Goal: Task Accomplishment & Management: Manage account settings

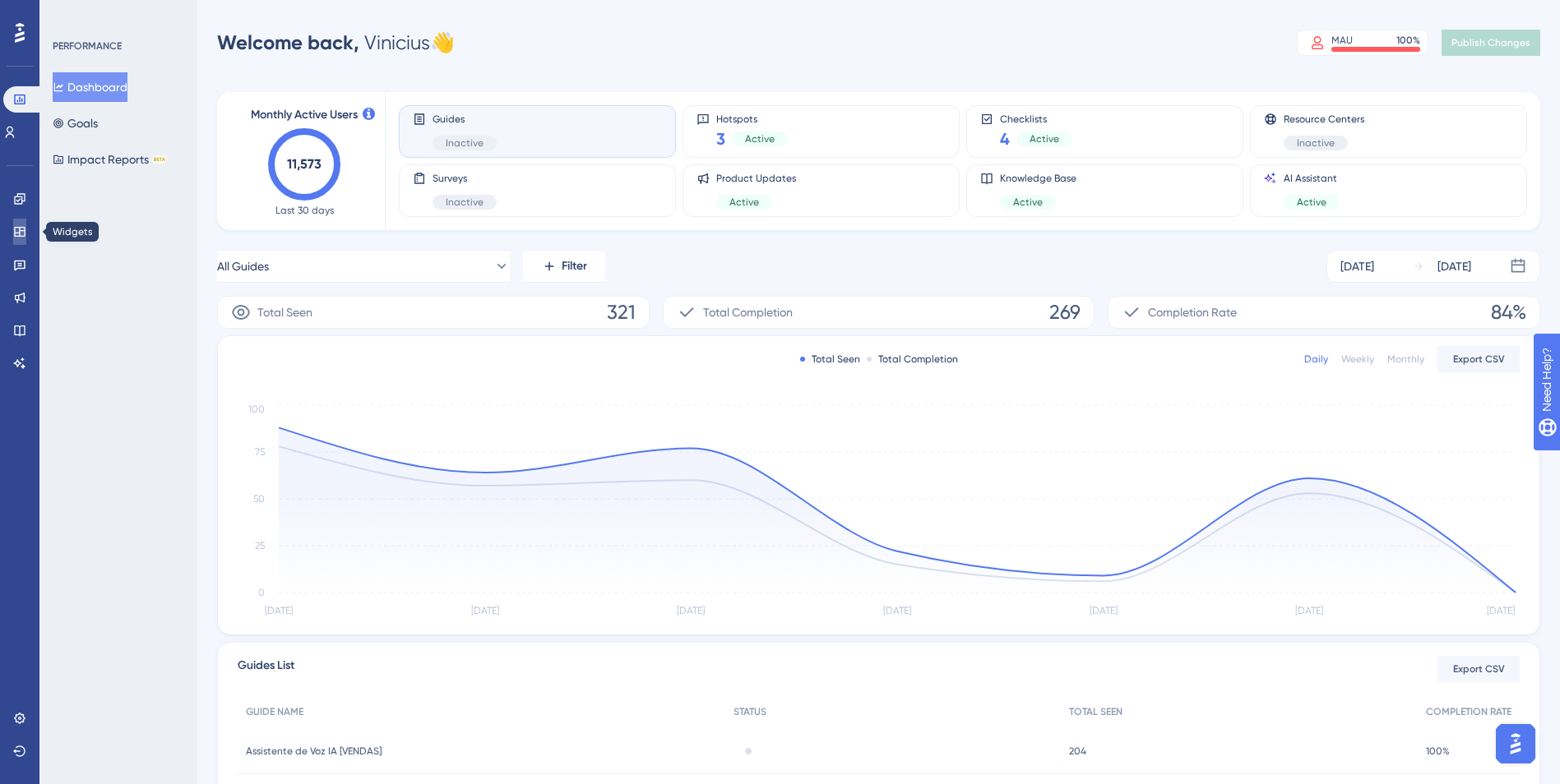
drag, startPoint x: 28, startPoint y: 230, endPoint x: 41, endPoint y: 236, distance: 14.3
click at [26, 230] on link at bounding box center [19, 231] width 13 height 26
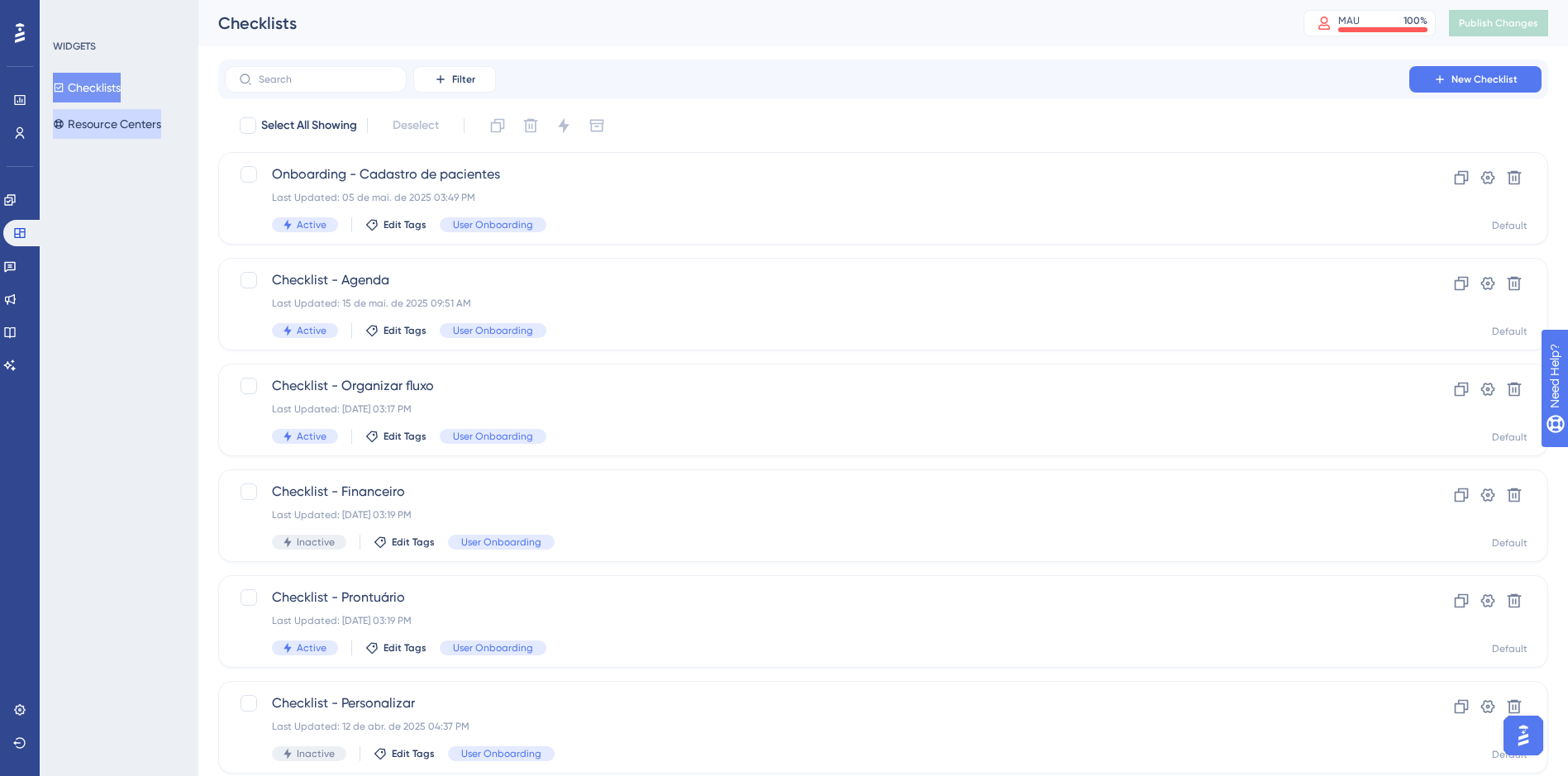
click at [136, 124] on button "Resource Centers" at bounding box center [107, 123] width 108 height 30
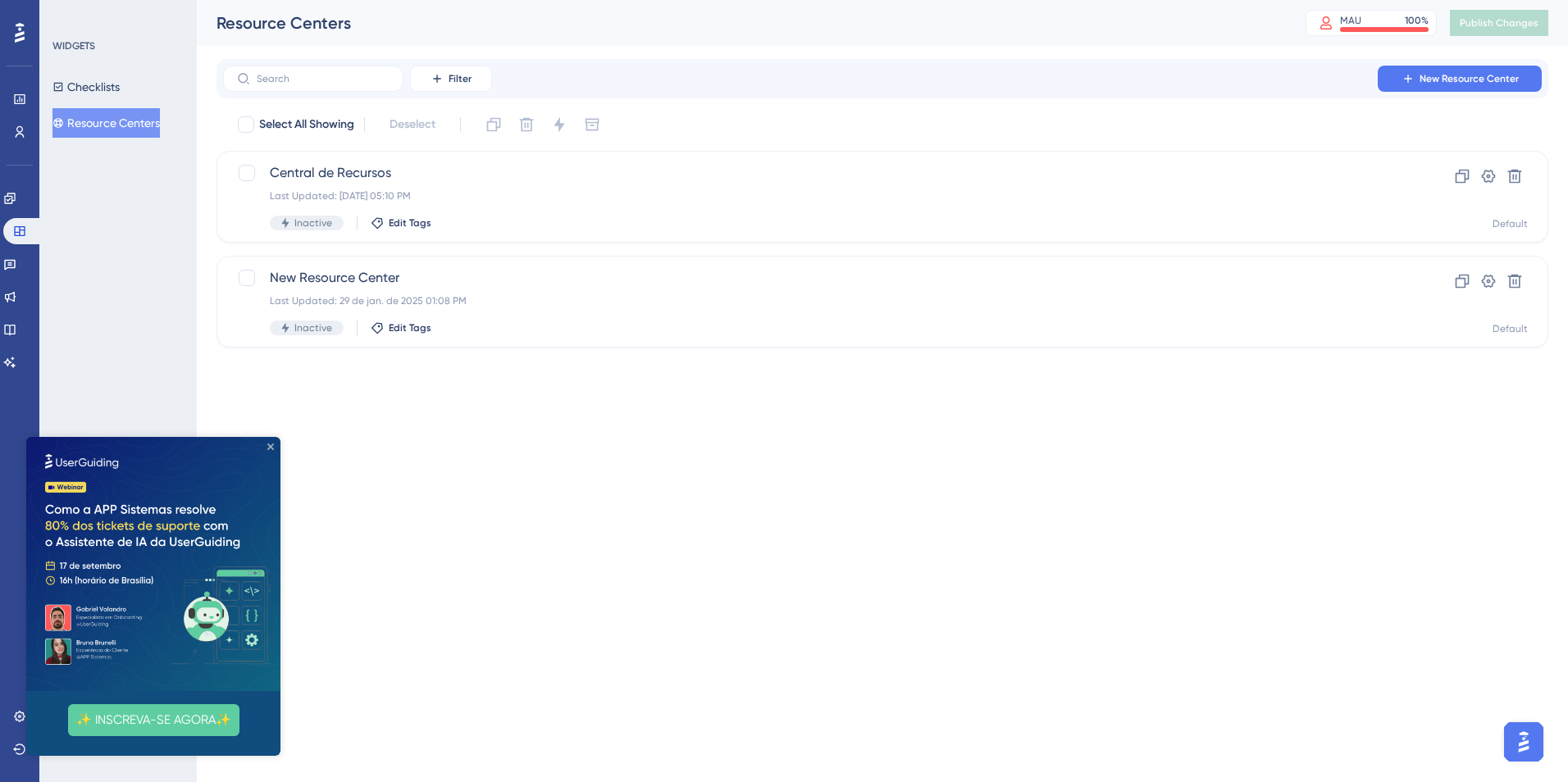
click at [269, 446] on icon "Close Preview" at bounding box center [270, 446] width 6 height 6
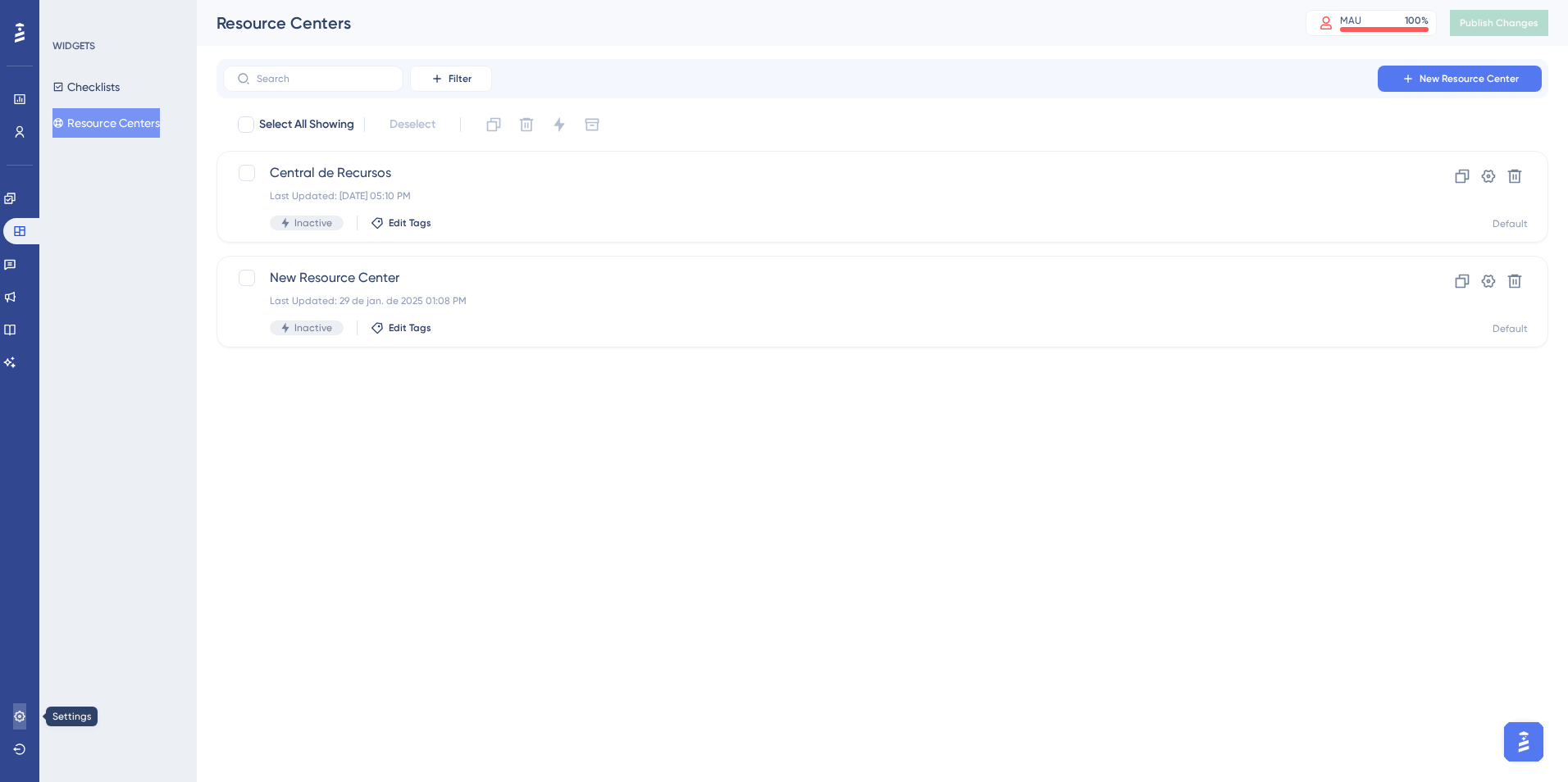
click at [22, 725] on link at bounding box center [19, 717] width 13 height 26
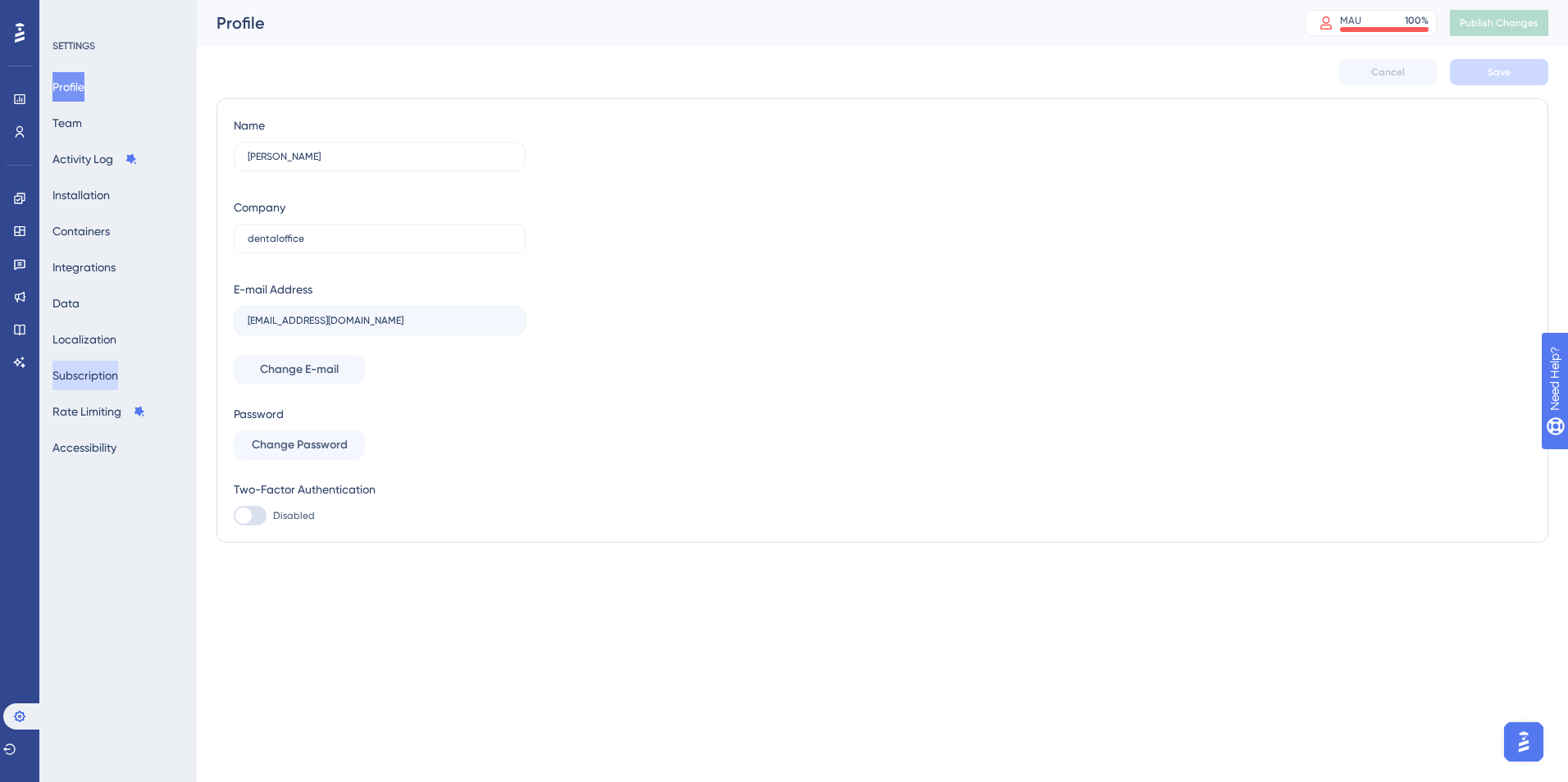
click at [98, 373] on button "Subscription" at bounding box center [85, 376] width 65 height 30
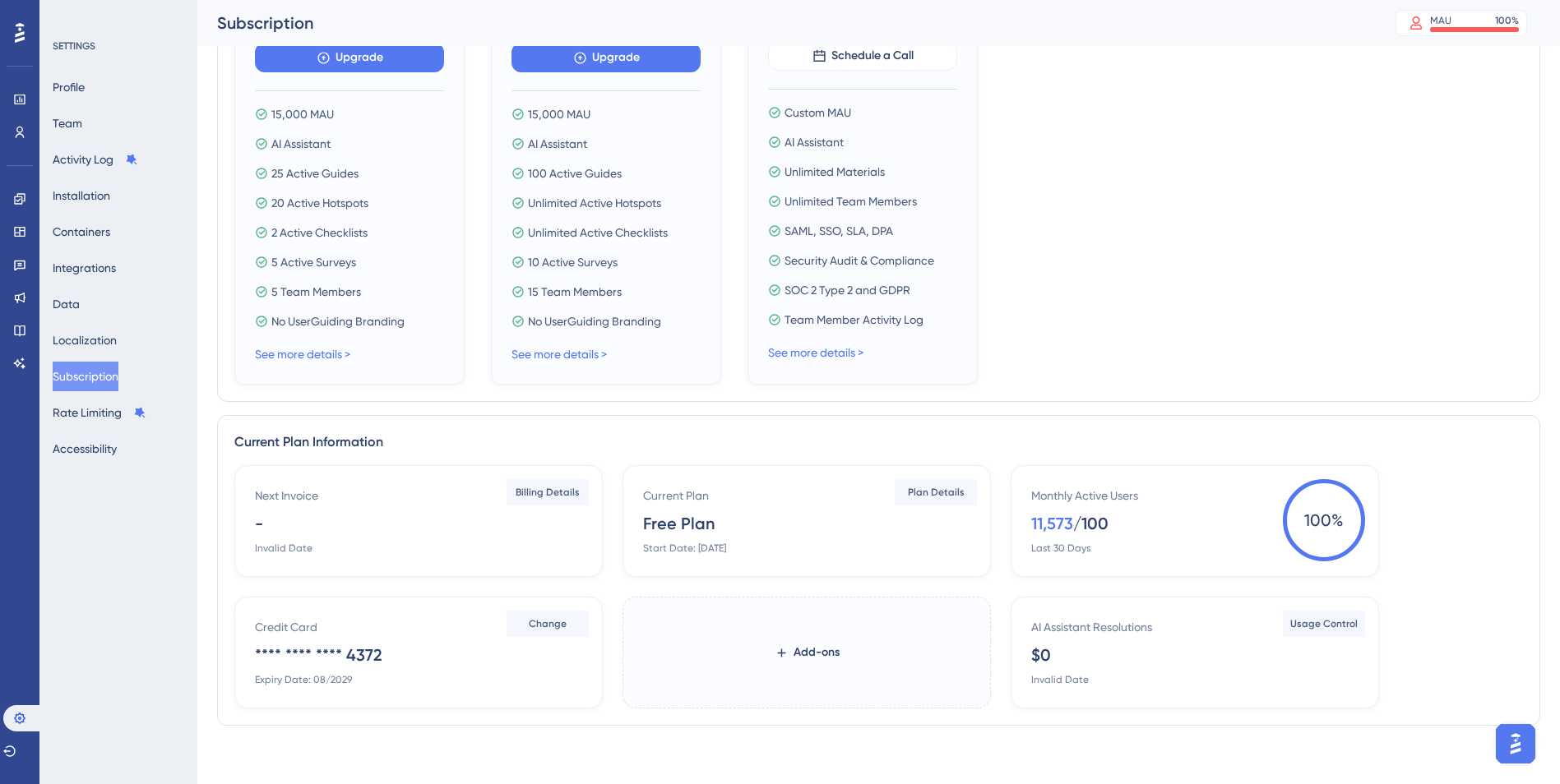
scroll to position [404, 0]
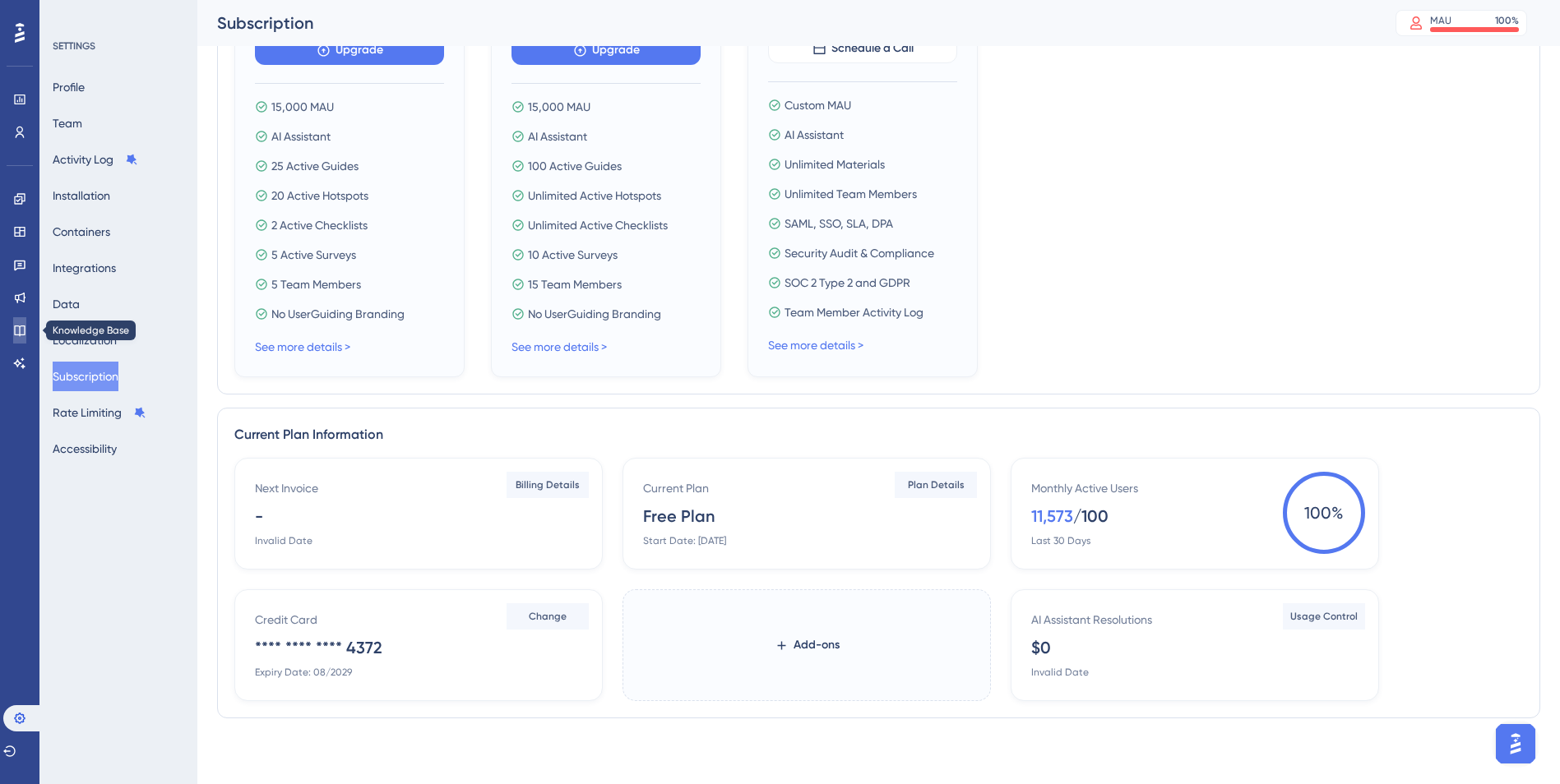
click at [19, 330] on icon at bounding box center [19, 330] width 13 height 13
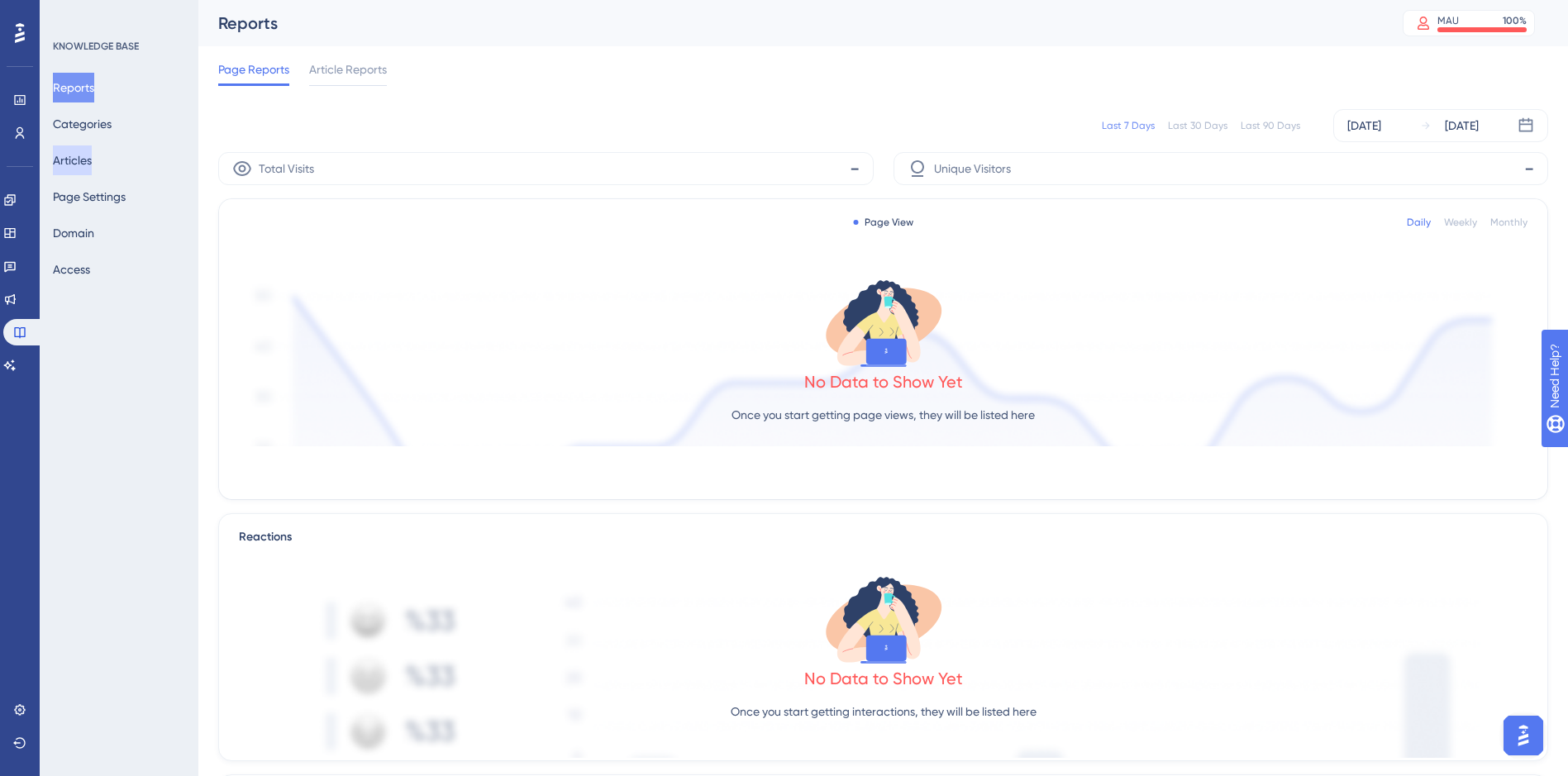
click at [91, 160] on button "Articles" at bounding box center [72, 160] width 38 height 30
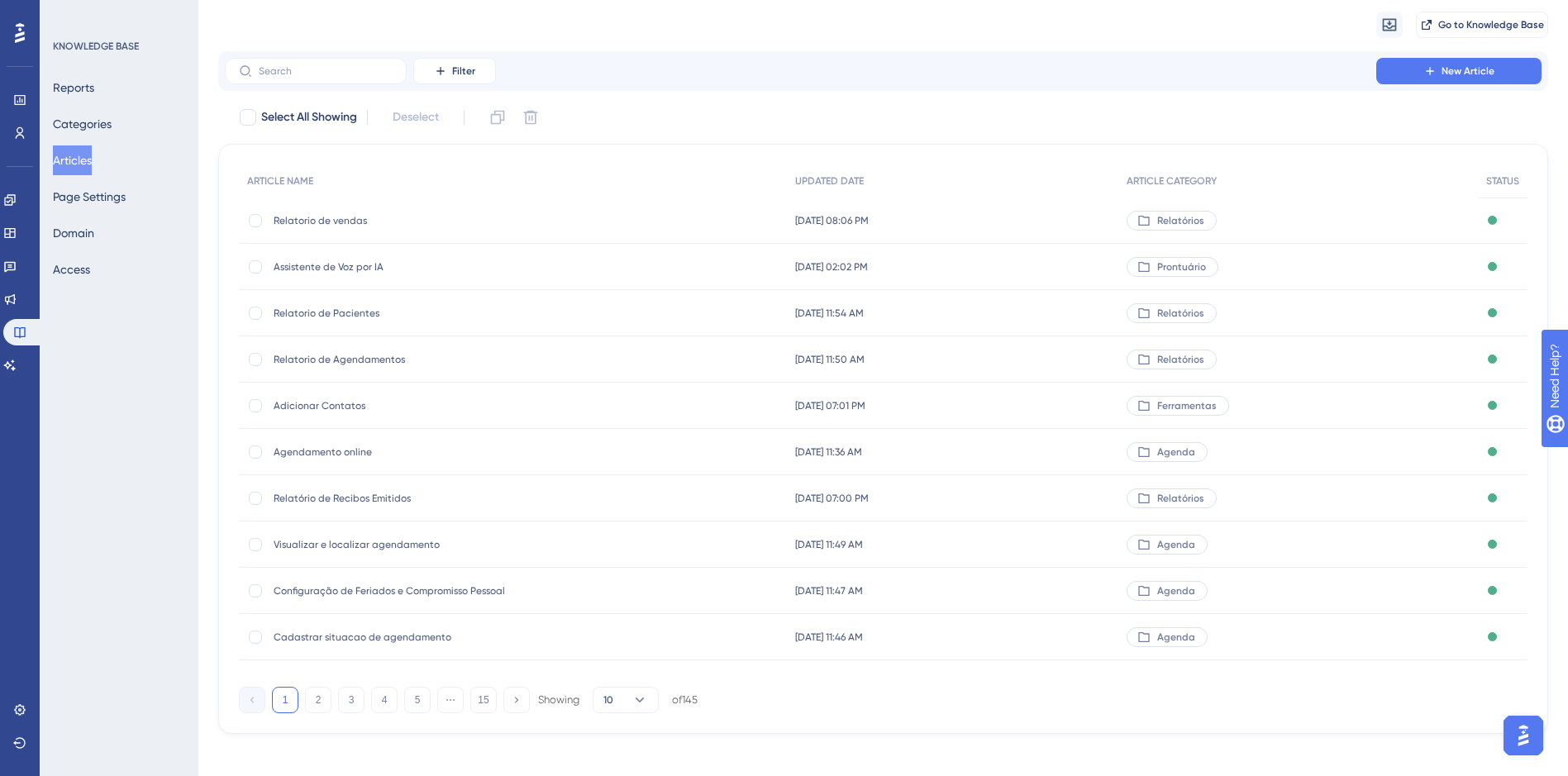
scroll to position [58, 0]
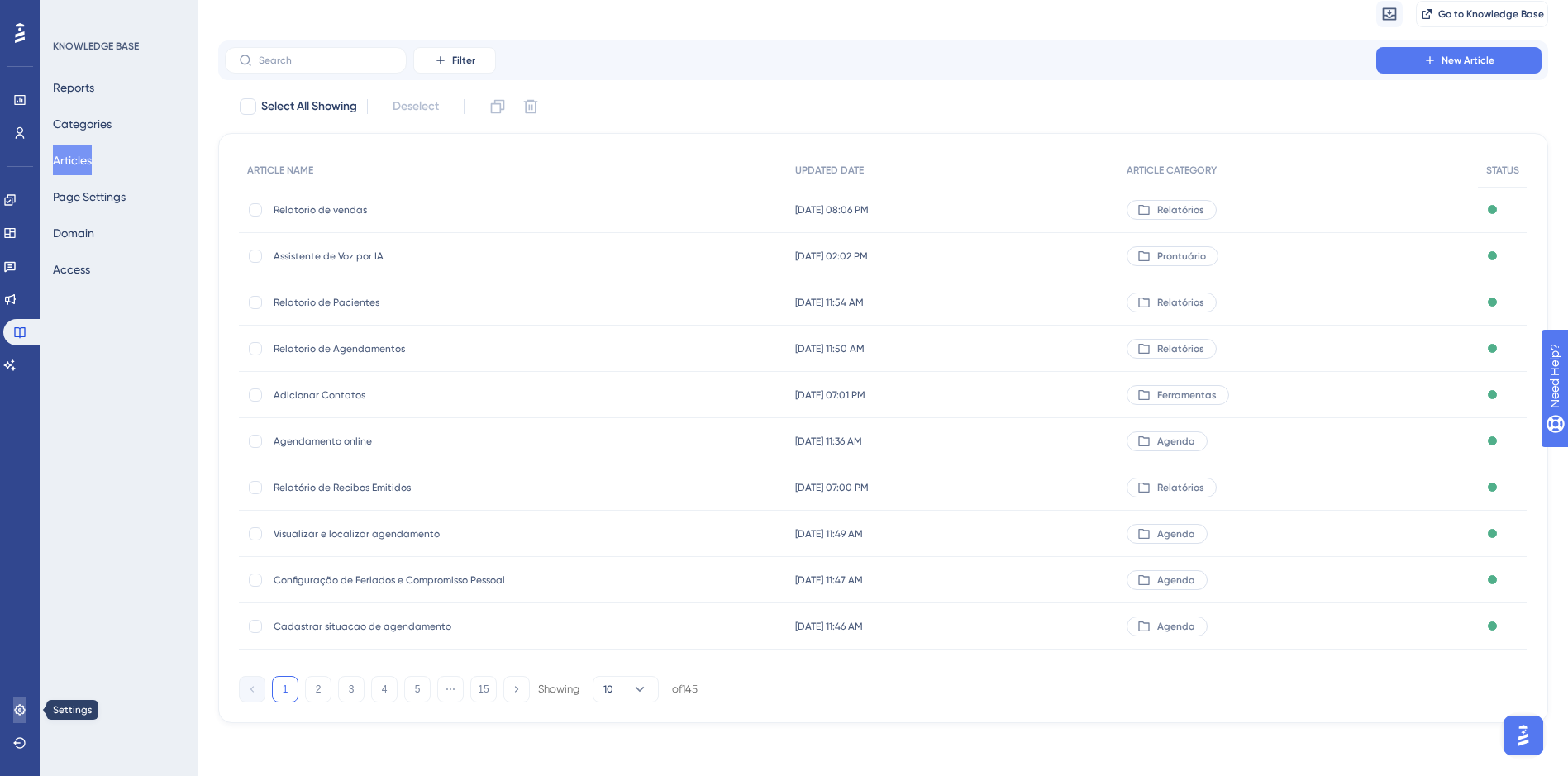
click at [22, 705] on icon at bounding box center [19, 709] width 13 height 13
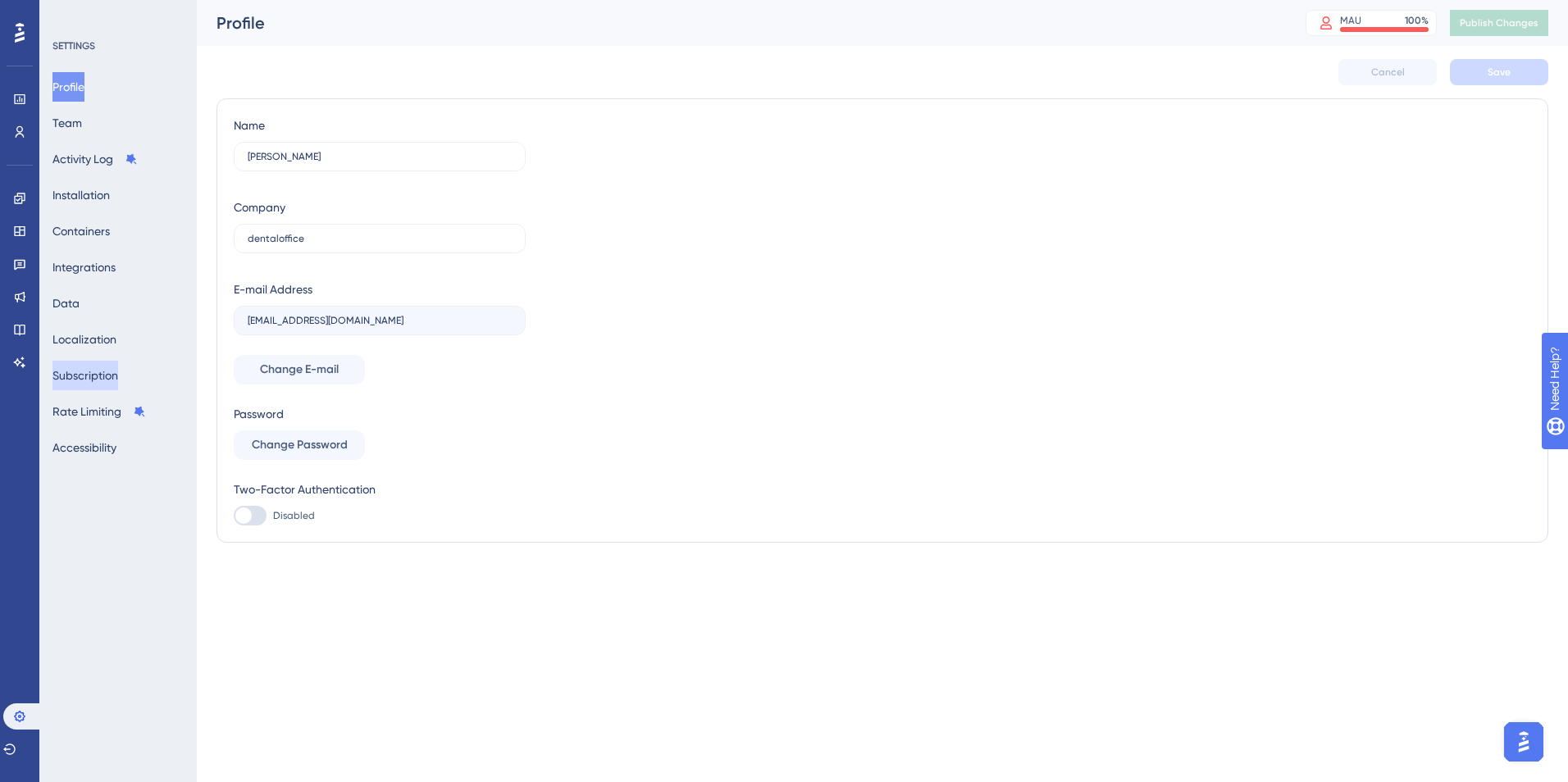
click at [97, 374] on button "Subscription" at bounding box center [85, 376] width 65 height 30
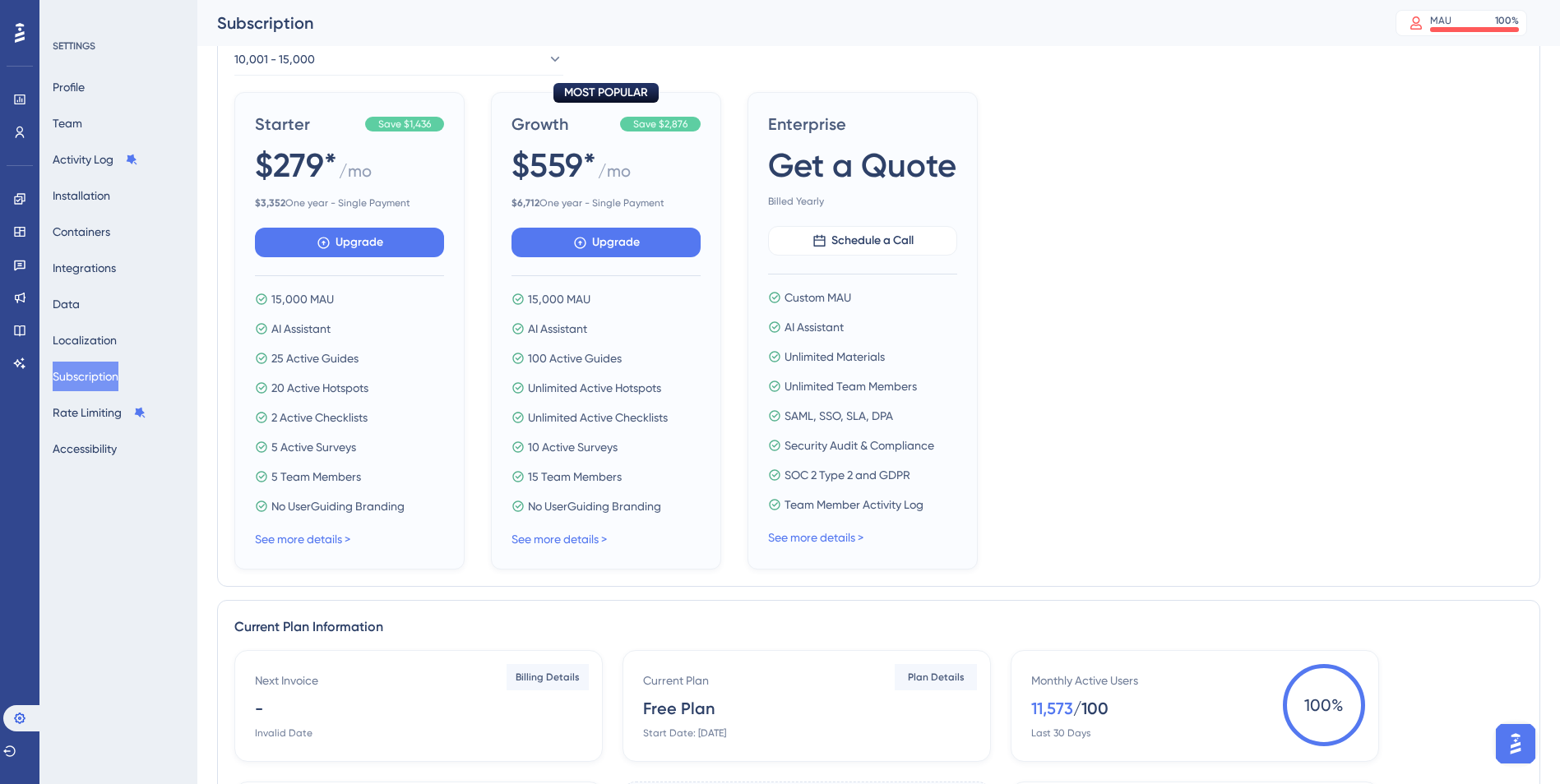
scroll to position [404, 0]
